Goal: Information Seeking & Learning: Learn about a topic

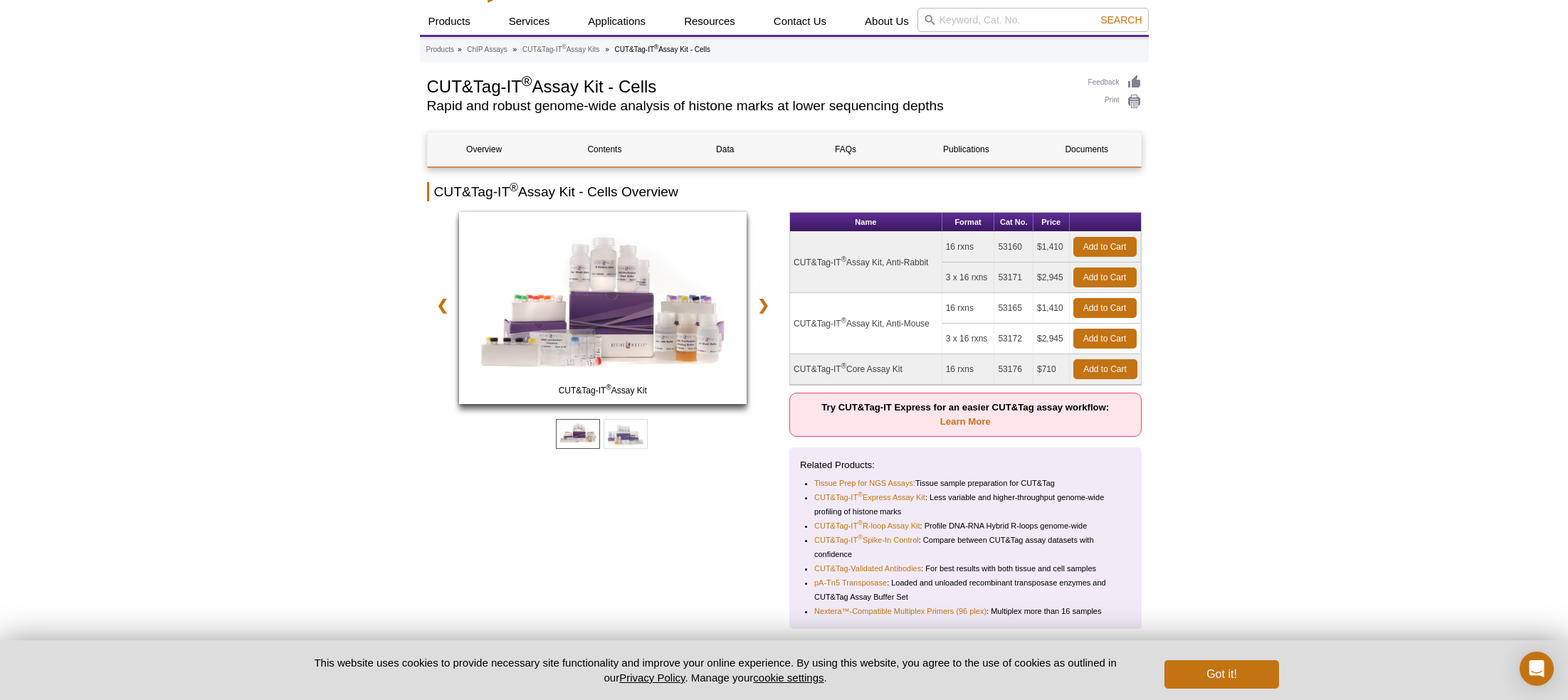
scroll to position [64, 0]
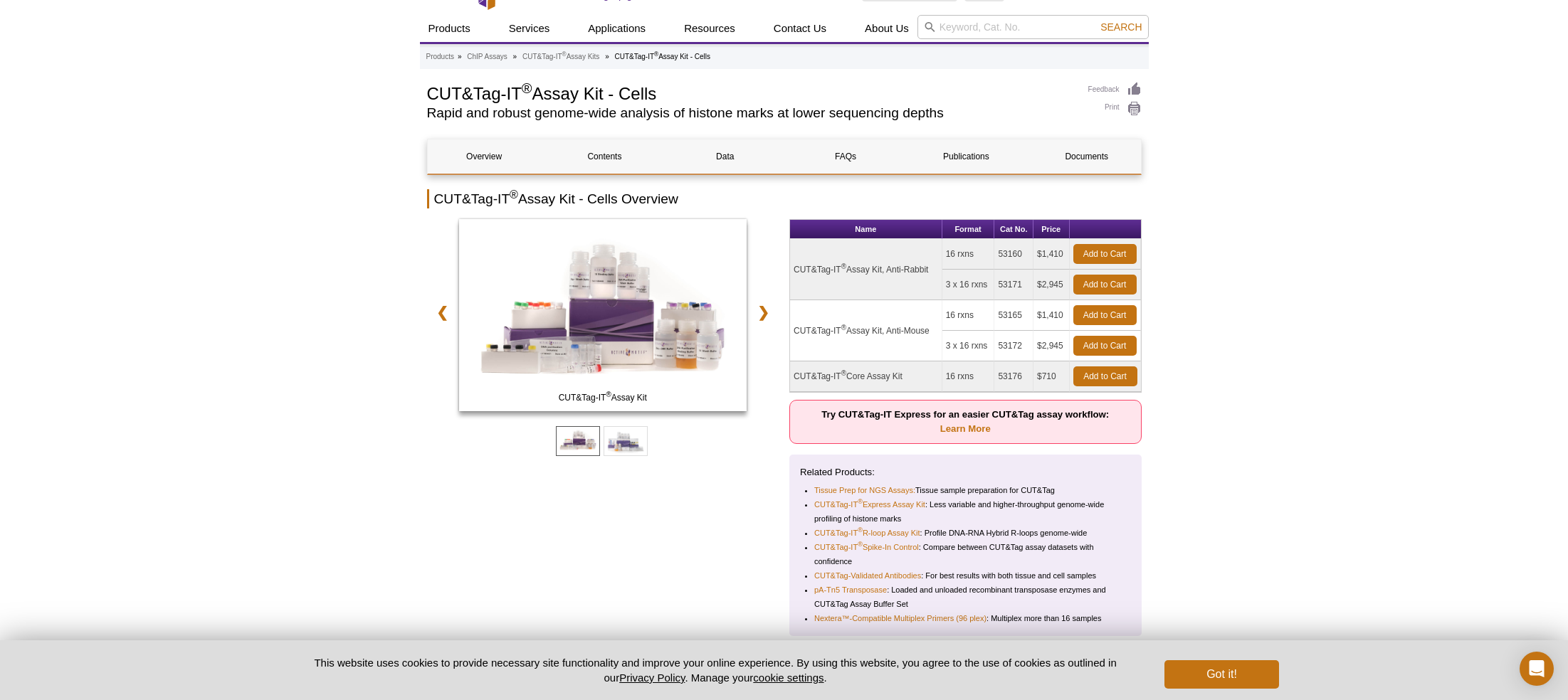
click at [1008, 317] on td "53165" at bounding box center [1014, 315] width 39 height 30
copy td "53165"
drag, startPoint x: 947, startPoint y: 311, endPoint x: 882, endPoint y: 330, distance: 67.7
click at [982, 317] on td "16 rxns" at bounding box center [968, 315] width 53 height 30
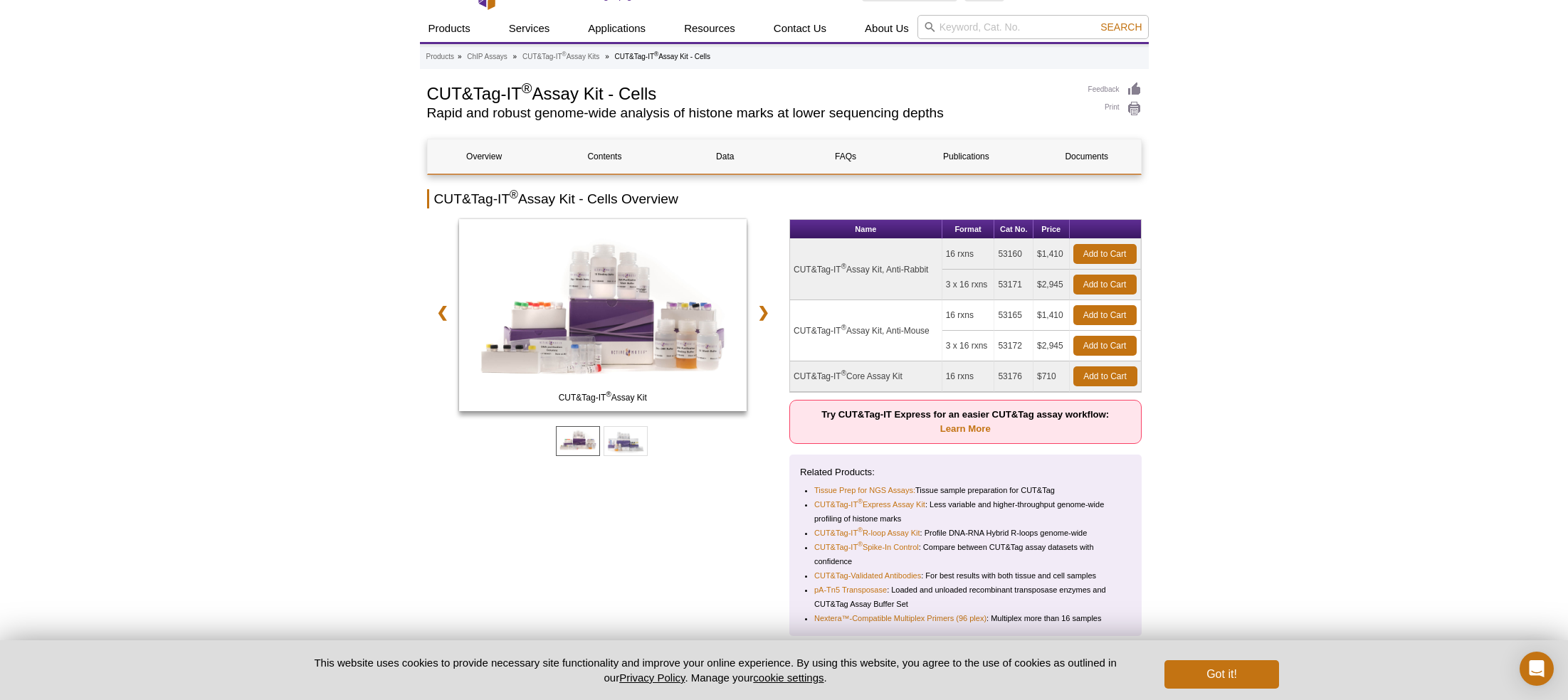
click at [836, 329] on td "CUT&Tag-IT ® Assay Kit, Anti-Mouse" at bounding box center [866, 330] width 152 height 61
copy tr "CUT&Tag-IT ® Assay Kit, Anti-Mouse"
click at [1014, 315] on td "53165" at bounding box center [1014, 315] width 39 height 30
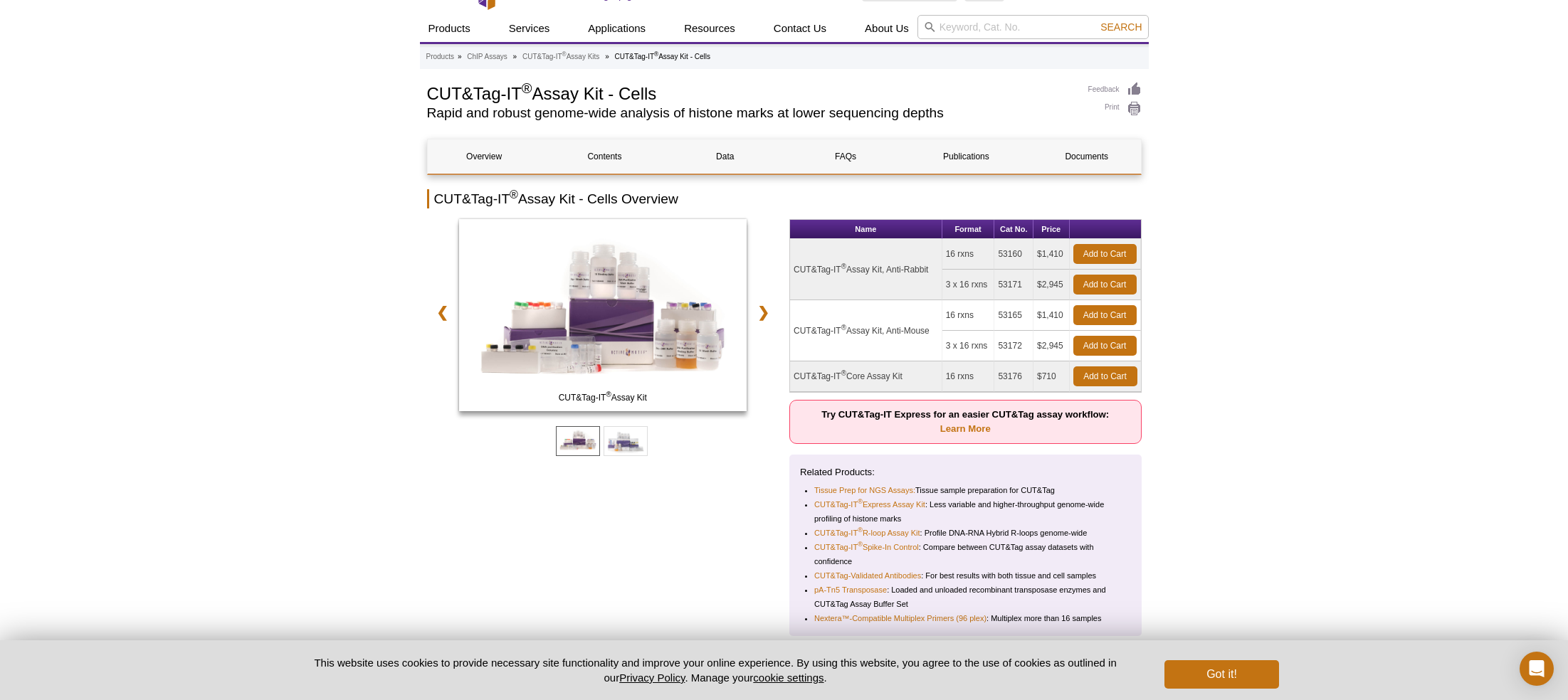
click at [1014, 315] on td "53165" at bounding box center [1014, 315] width 39 height 30
copy td "53165"
click at [1049, 316] on td "$1,410" at bounding box center [1052, 315] width 36 height 30
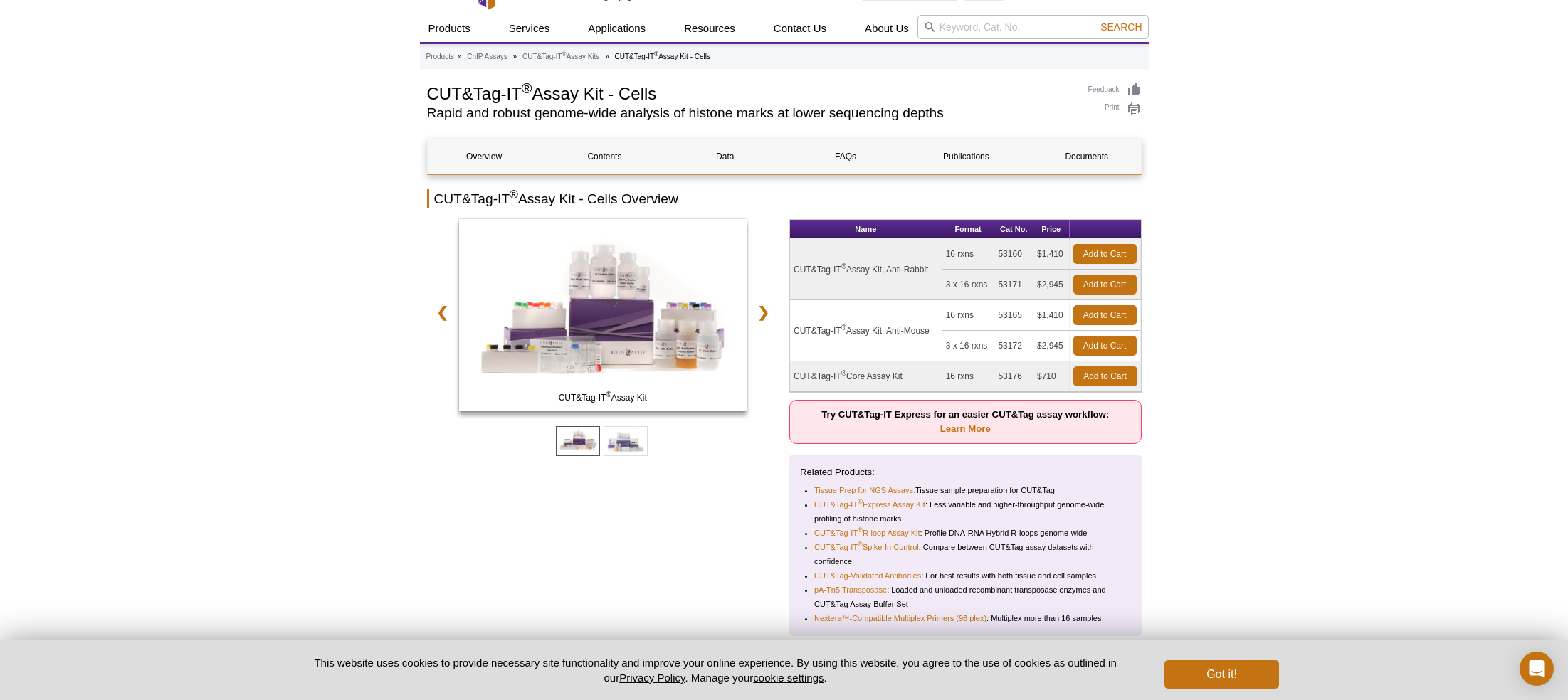
copy tr "$1,410"
